Goal: Understand site structure: Grasp the organization and layout of the website

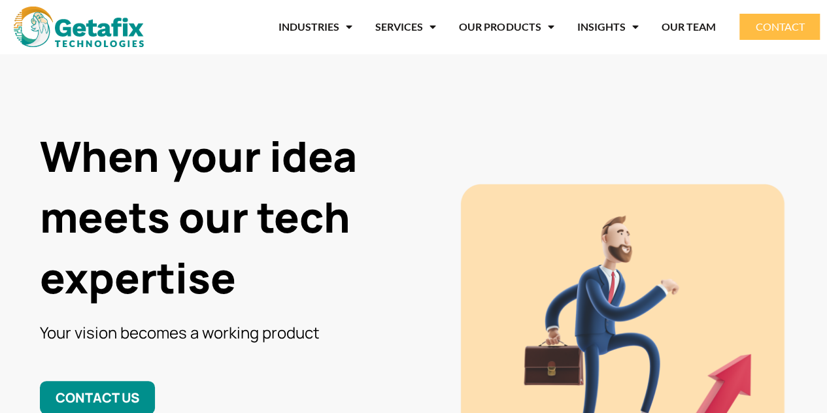
click at [137, 42] on img at bounding box center [79, 27] width 130 height 41
drag, startPoint x: 167, startPoint y: 39, endPoint x: 129, endPoint y: 28, distance: 39.3
click at [150, 39] on div "INDUSTRIES FINTECH RETAIL BANKING & FINANCE E COMMERCE MANUFACTURING SERVICES S…" at bounding box center [413, 27] width 827 height 54
